Goal: Information Seeking & Learning: Check status

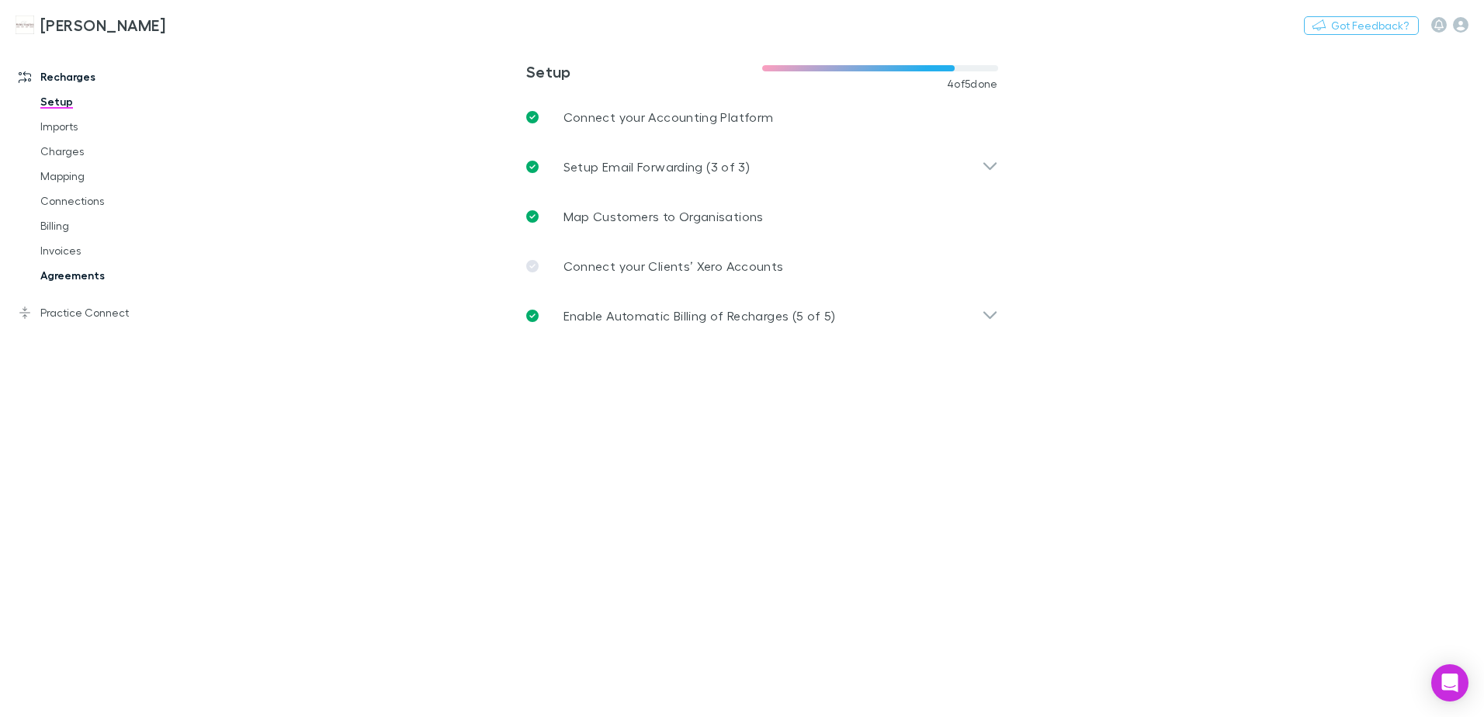
click at [71, 275] on link "Agreements" at bounding box center [117, 275] width 185 height 25
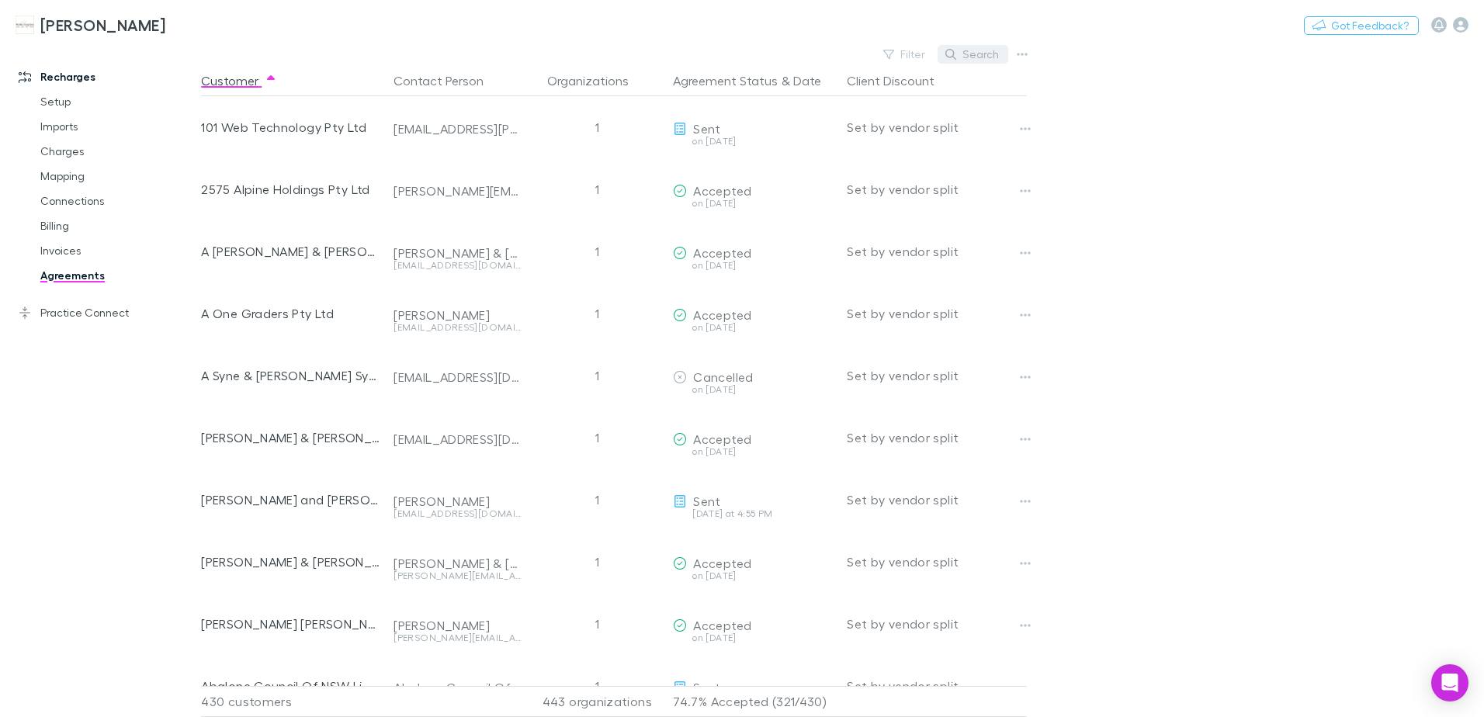
click at [977, 59] on button "Search" at bounding box center [973, 54] width 71 height 19
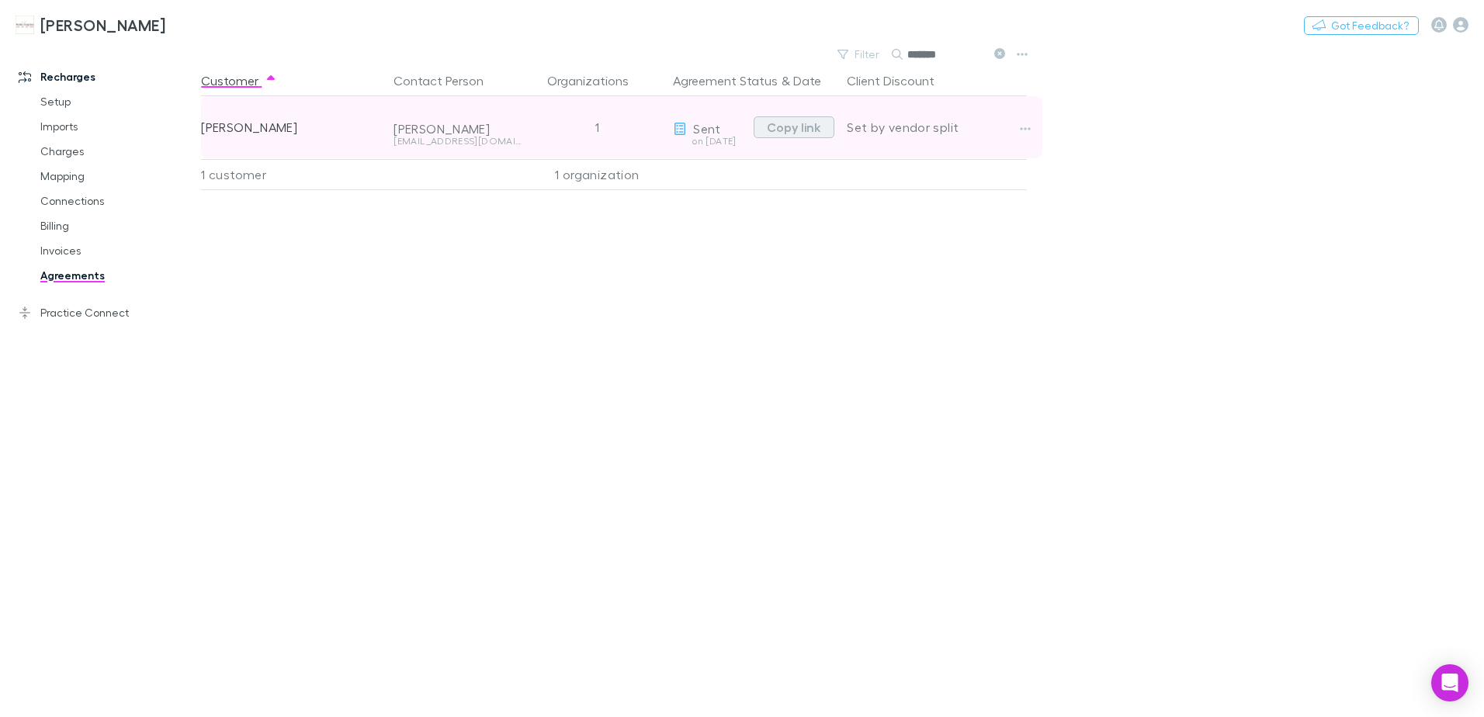
click at [786, 120] on button "Copy link" at bounding box center [794, 127] width 81 height 22
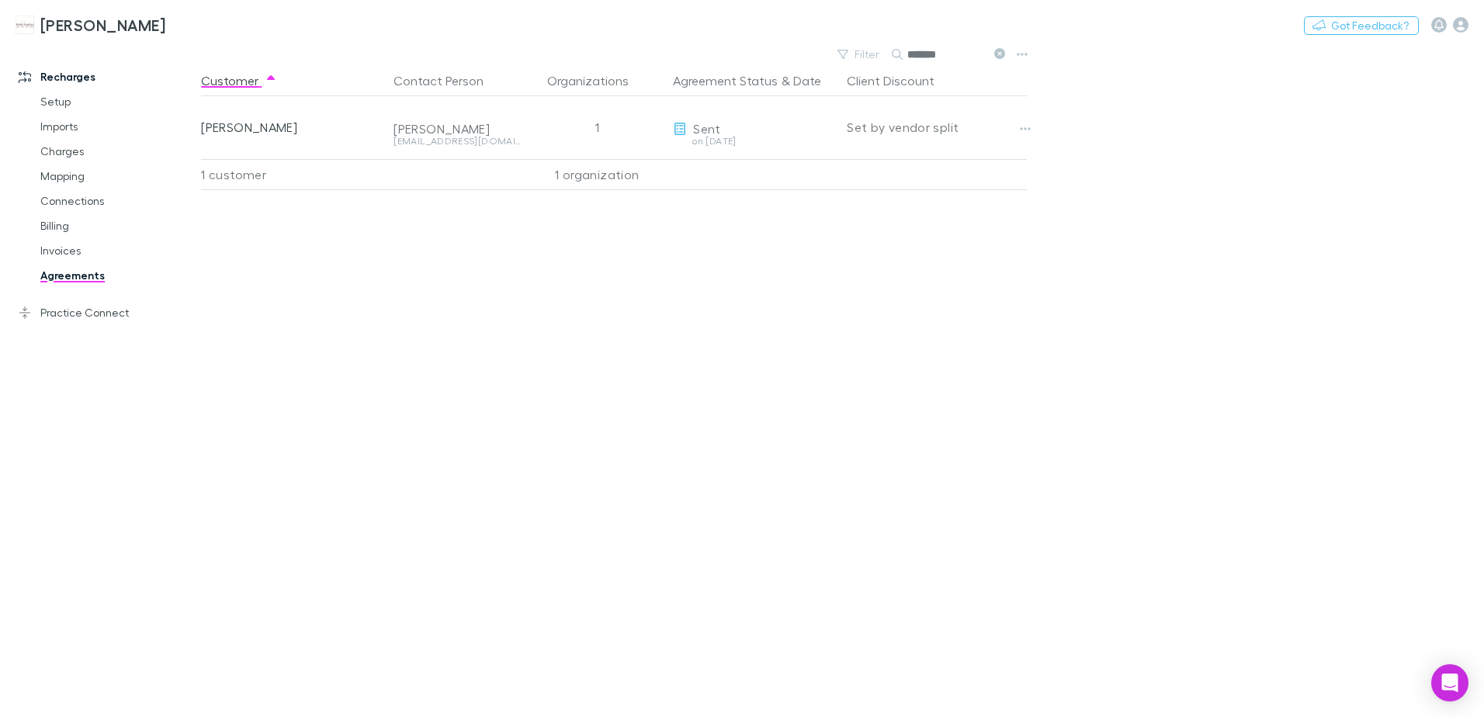
click at [1001, 54] on icon at bounding box center [999, 53] width 11 height 11
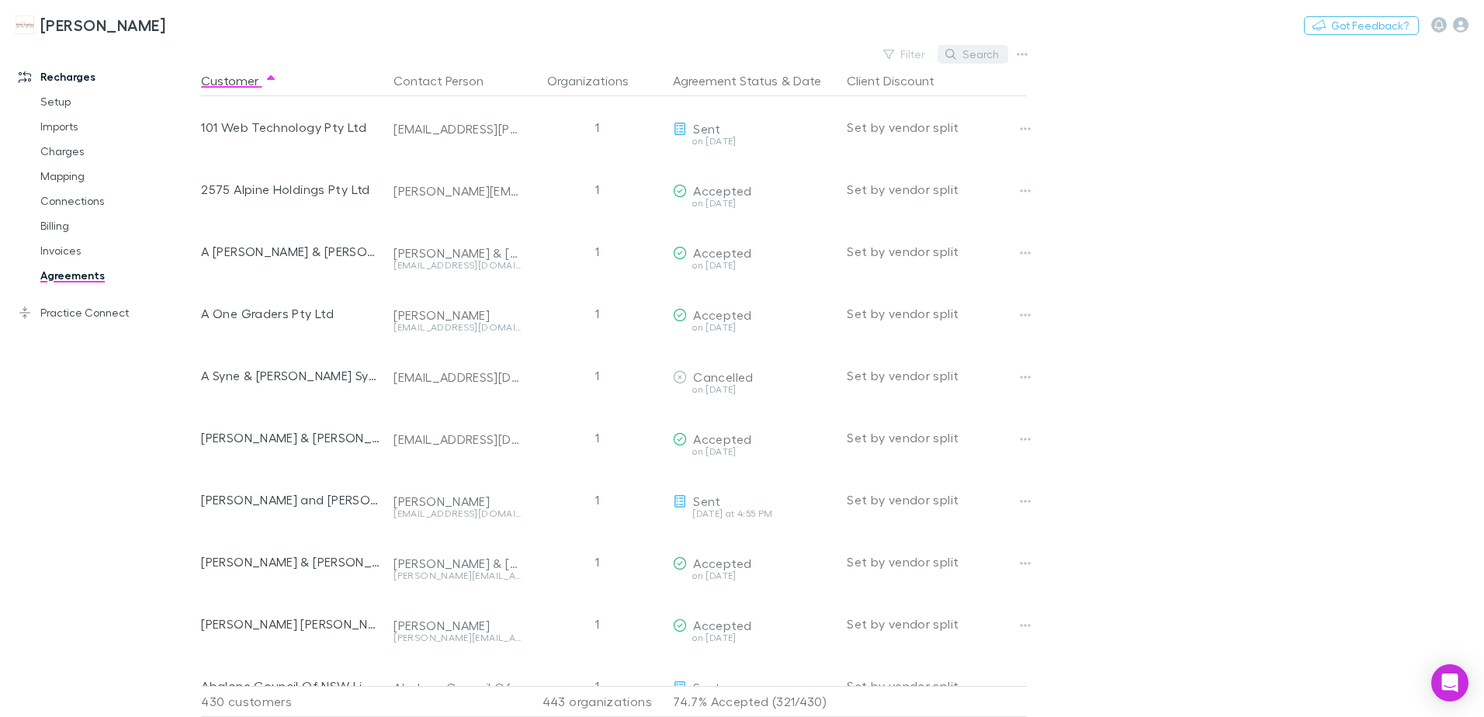
click at [976, 55] on button "Search" at bounding box center [973, 54] width 71 height 19
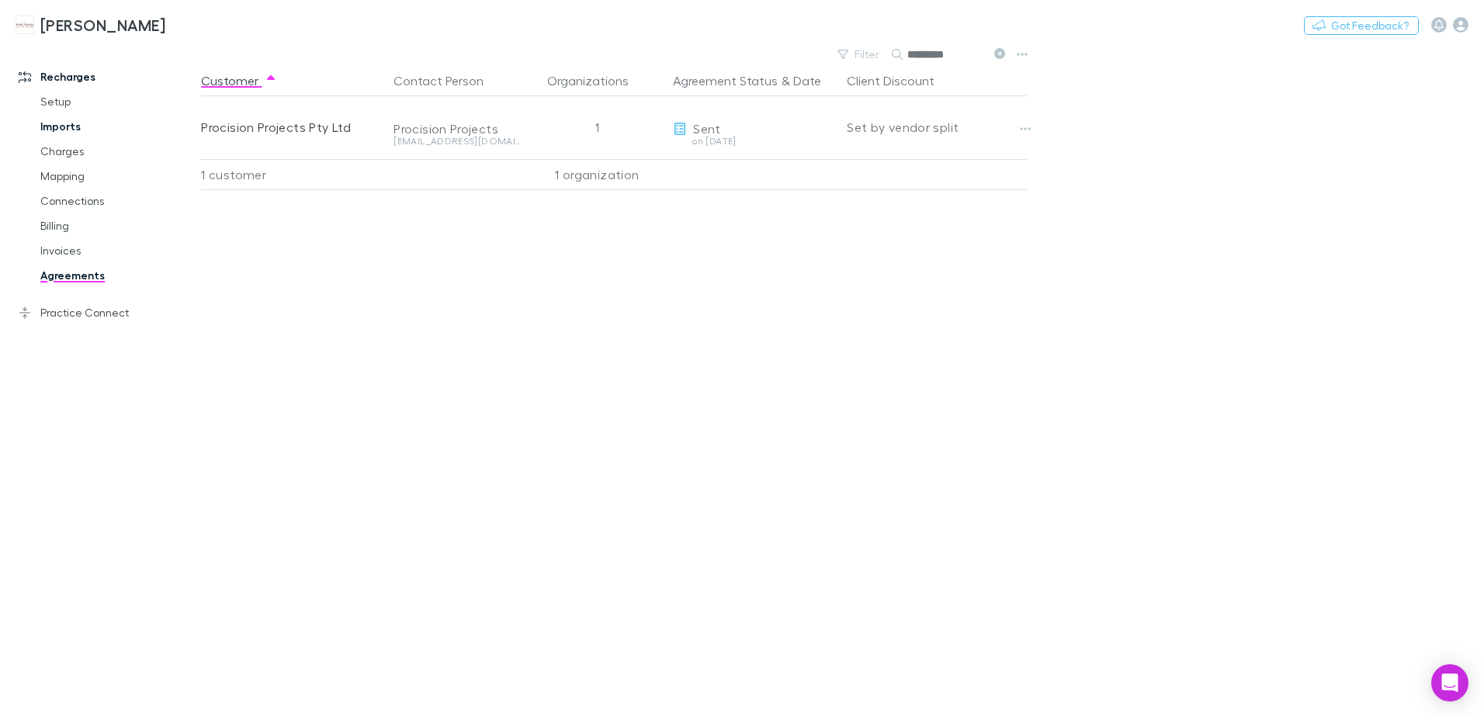
type input "*********"
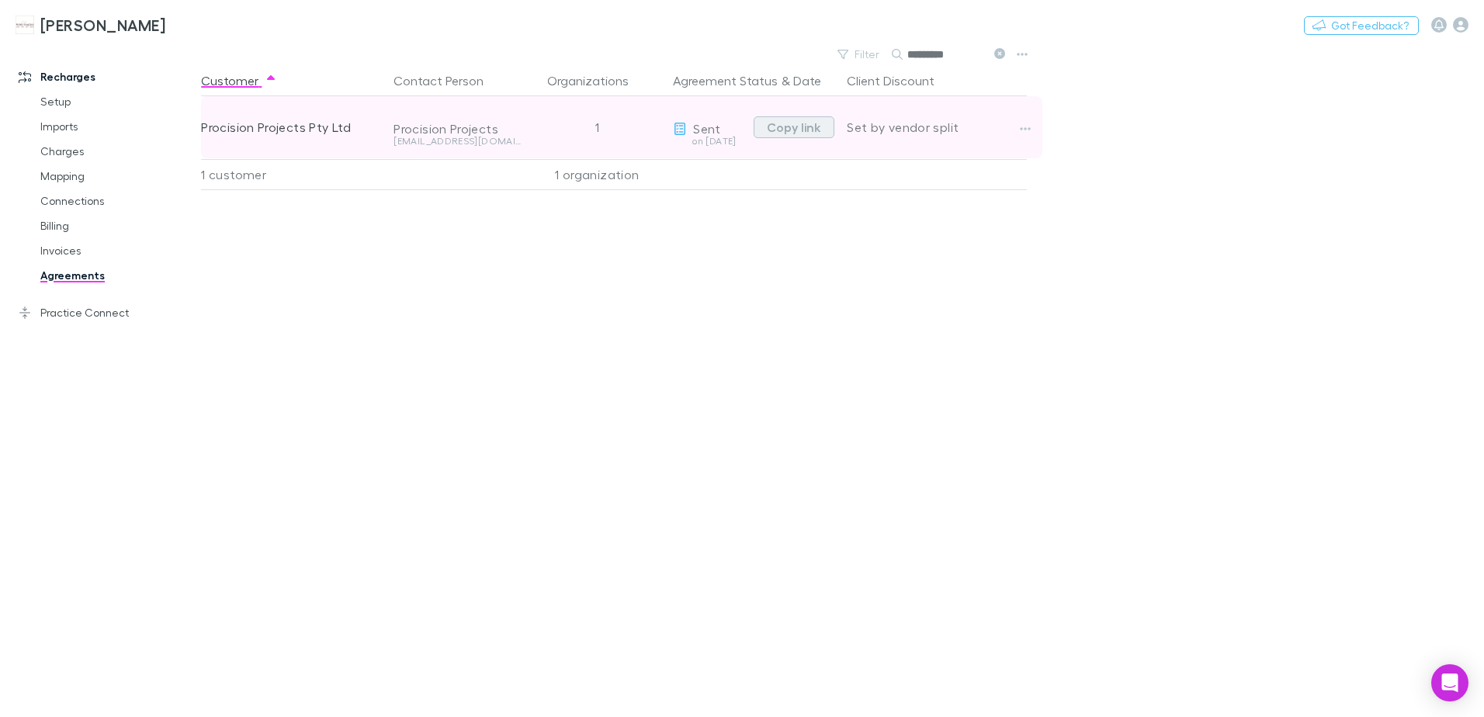
click at [796, 129] on button "Copy link" at bounding box center [794, 127] width 81 height 22
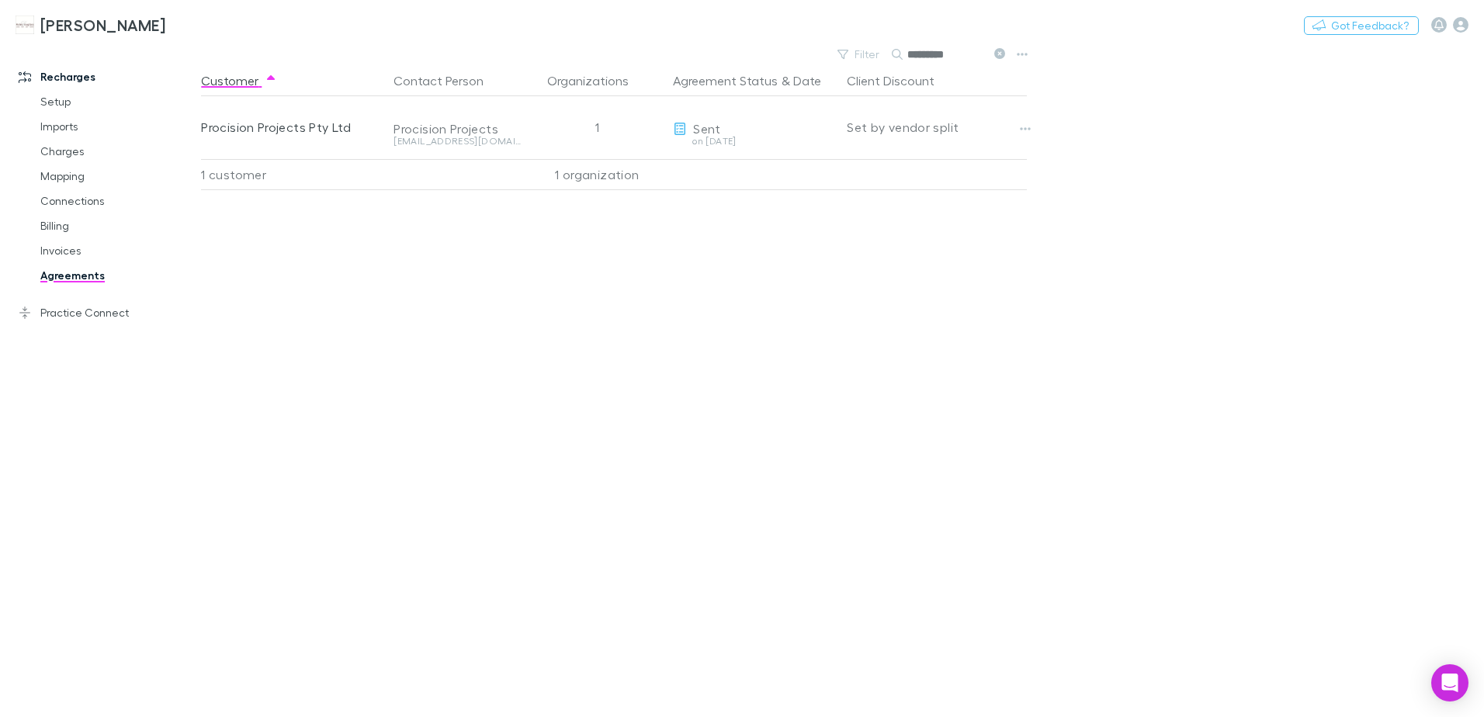
click at [998, 50] on icon at bounding box center [999, 53] width 11 height 11
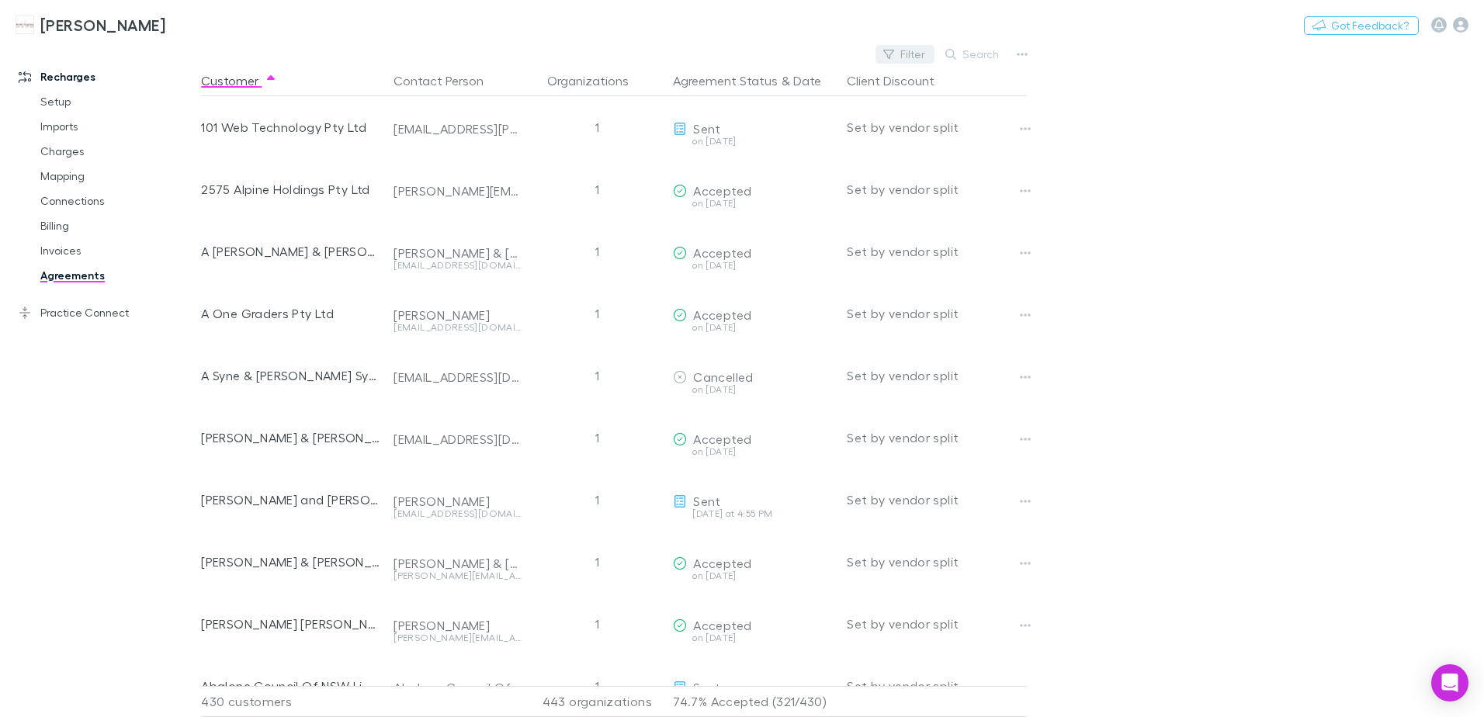
click at [905, 57] on button "Filter" at bounding box center [905, 54] width 59 height 19
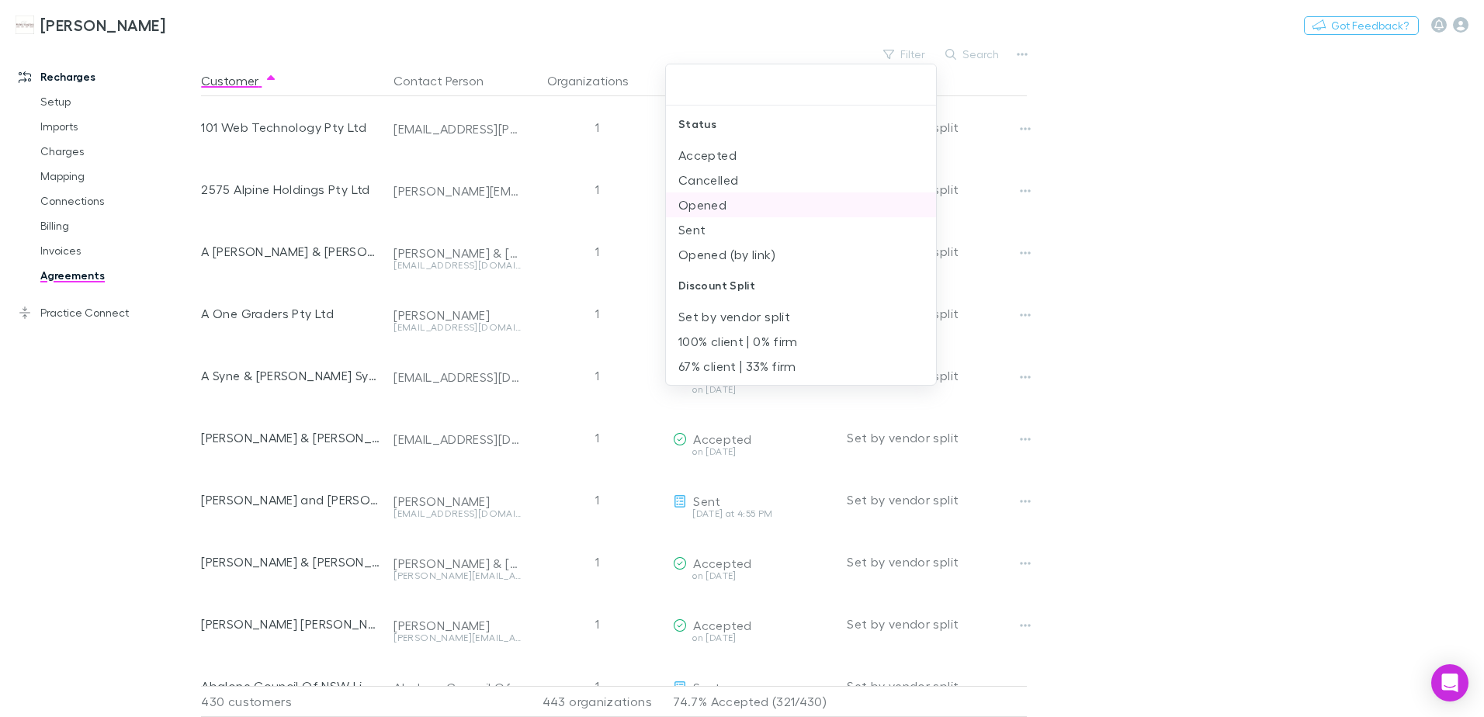
click at [724, 205] on li "Opened" at bounding box center [801, 205] width 270 height 25
click at [717, 206] on li "Sent" at bounding box center [801, 205] width 270 height 25
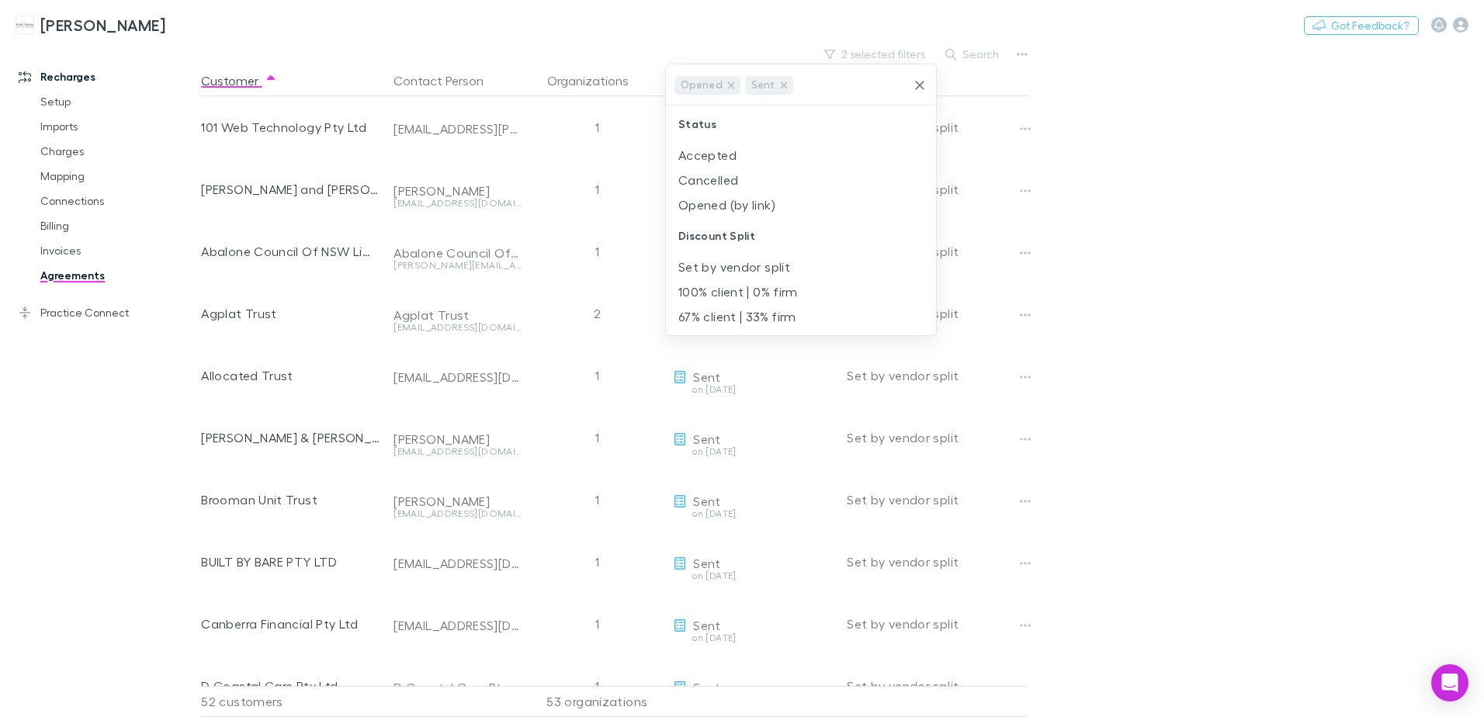
click at [1161, 179] on div at bounding box center [742, 358] width 1484 height 717
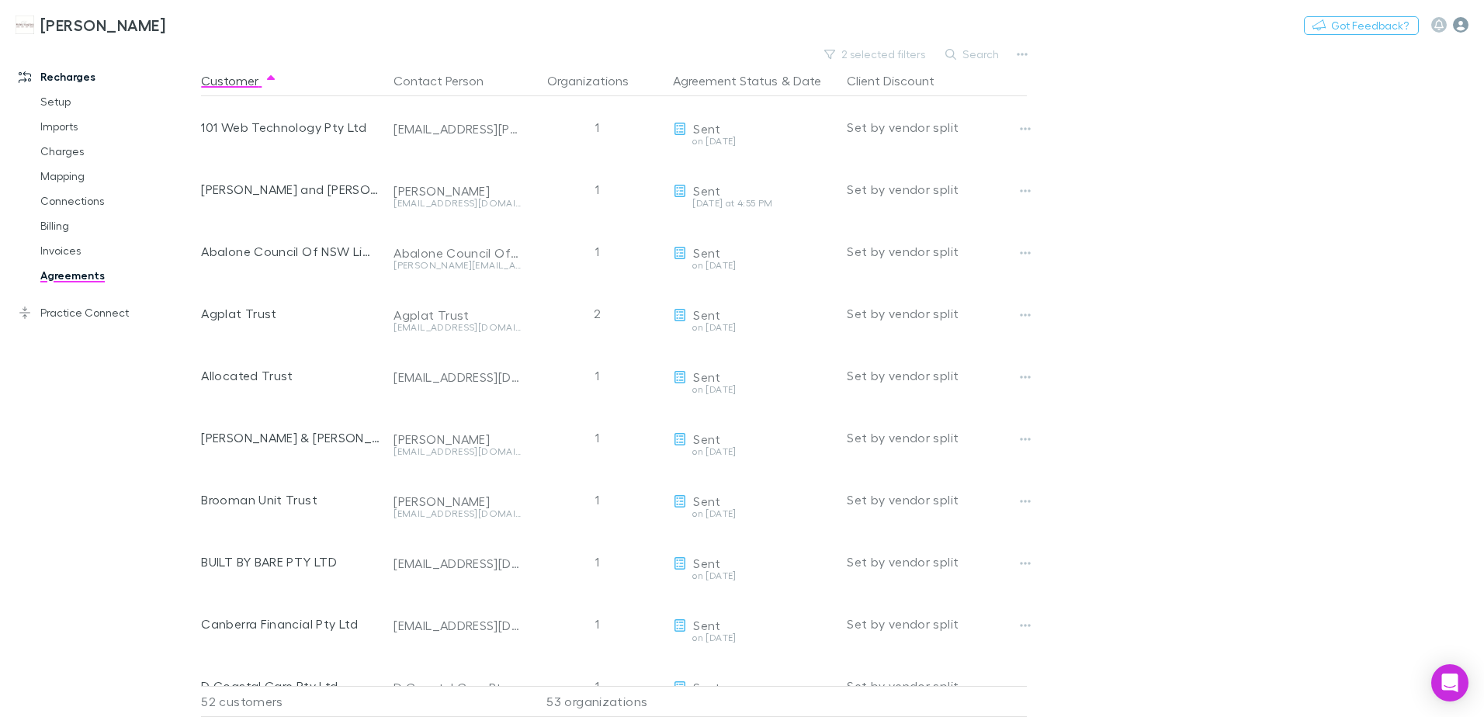
click at [1461, 19] on icon "button" at bounding box center [1461, 25] width 16 height 16
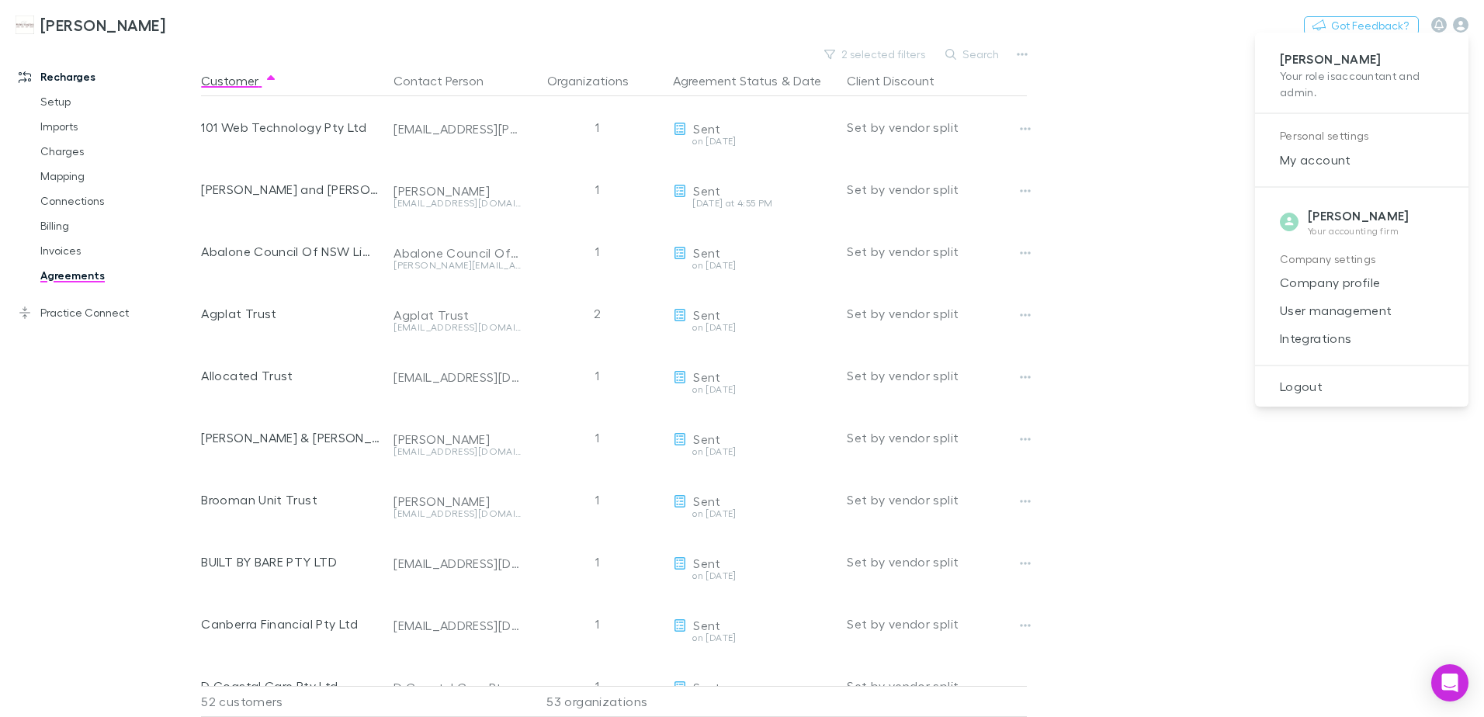
click at [1151, 212] on div at bounding box center [742, 358] width 1484 height 717
